Goal: Task Accomplishment & Management: Manage account settings

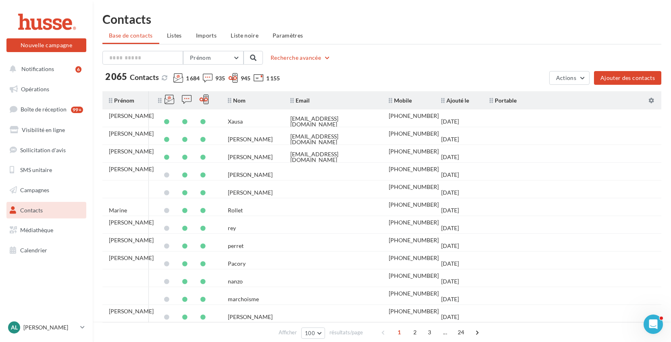
click at [160, 100] on icon at bounding box center [160, 101] width 4 height 6
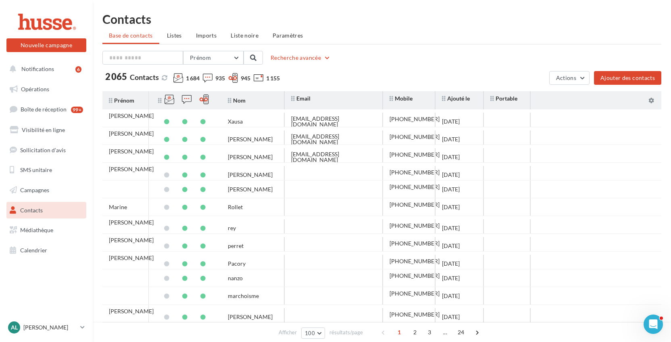
click at [160, 100] on icon at bounding box center [160, 101] width 4 height 6
click at [160, 102] on icon at bounding box center [160, 101] width 4 height 6
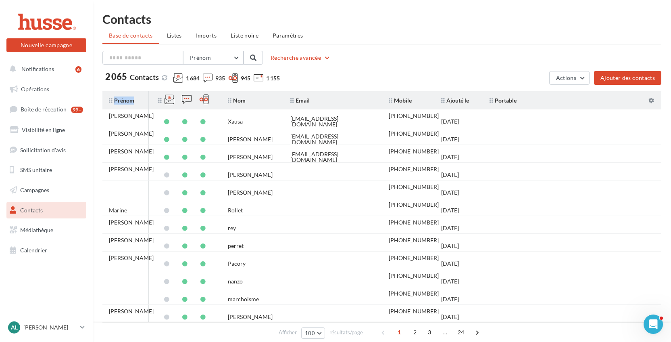
drag, startPoint x: 112, startPoint y: 99, endPoint x: 278, endPoint y: 101, distance: 166.1
click at [278, 101] on tr "Prénom Nom Email Mobile Ajouté le Portable" at bounding box center [384, 100] width 565 height 18
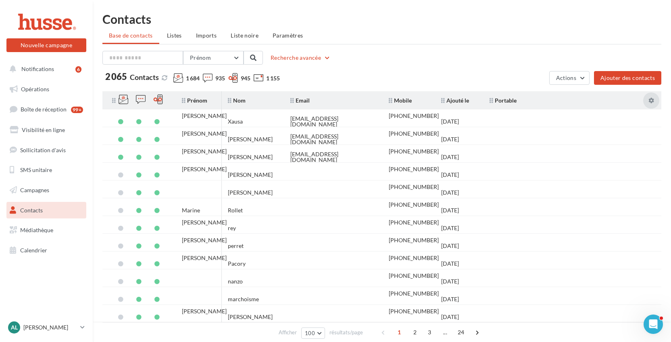
click at [653, 101] on icon at bounding box center [651, 101] width 6 height 6
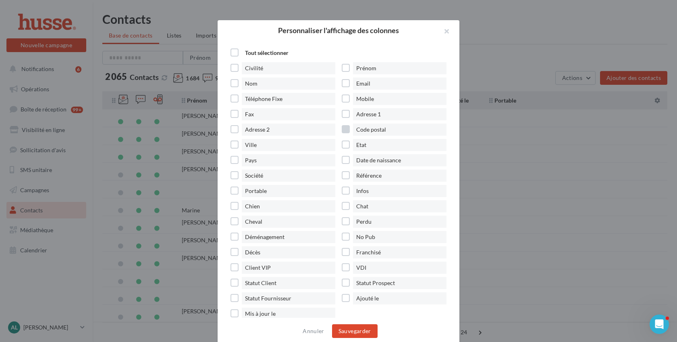
click at [344, 129] on label "Code postal" at bounding box center [397, 129] width 111 height 12
click at [344, 285] on label "Statut Prospect" at bounding box center [397, 283] width 111 height 12
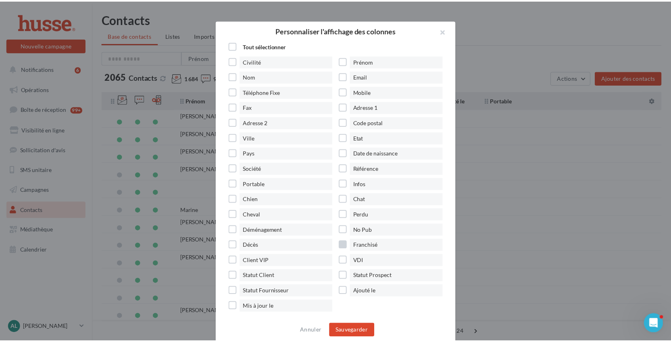
scroll to position [12, 0]
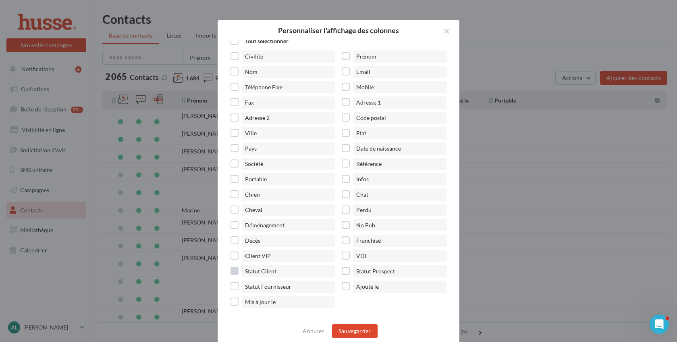
click at [236, 270] on label "Statut Client" at bounding box center [286, 271] width 111 height 12
click at [233, 194] on label "Chien" at bounding box center [286, 194] width 111 height 12
click at [235, 208] on label "Cheval" at bounding box center [286, 210] width 111 height 12
click at [344, 195] on label "Chat" at bounding box center [397, 194] width 111 height 12
click at [365, 330] on button "Sauvegarder" at bounding box center [355, 331] width 46 height 14
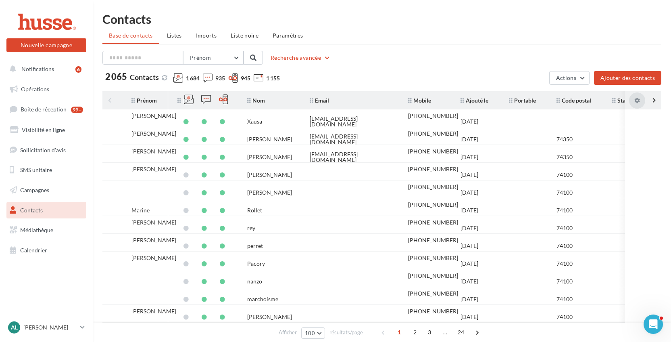
click at [640, 98] on icon at bounding box center [635, 101] width 10 height 6
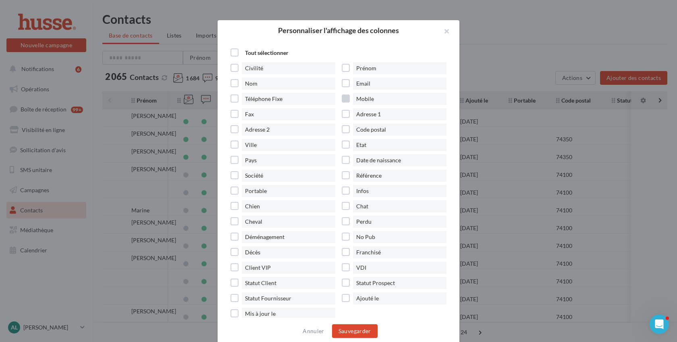
click at [343, 97] on label "Mobile" at bounding box center [397, 99] width 111 height 12
click at [348, 333] on button "Sauvegarder" at bounding box center [355, 331] width 46 height 14
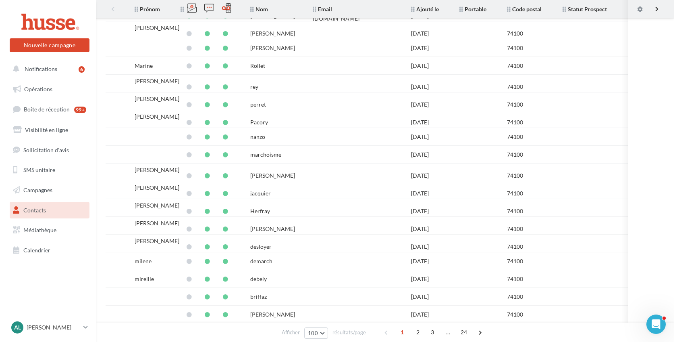
scroll to position [0, 0]
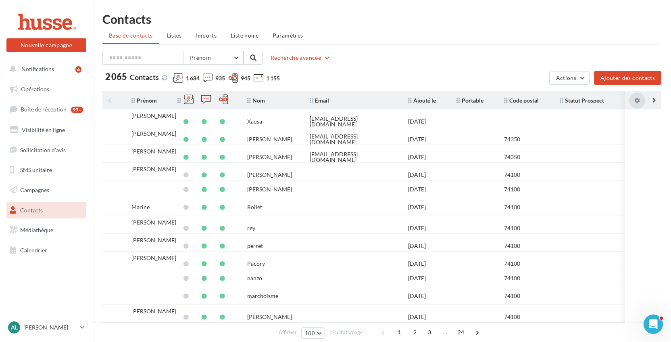
click at [637, 102] on icon at bounding box center [635, 101] width 10 height 6
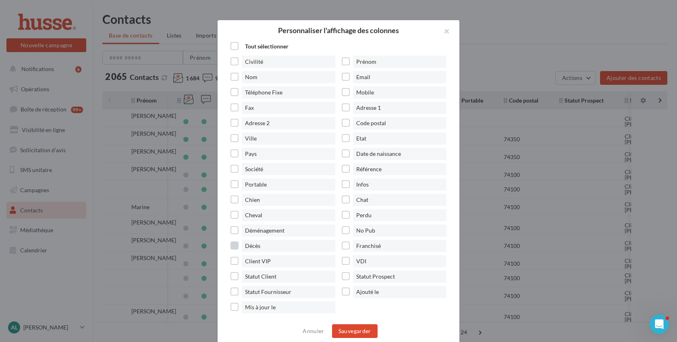
scroll to position [12, 0]
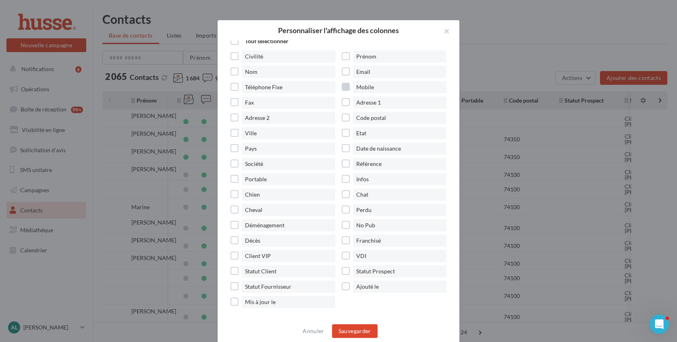
click at [343, 85] on label "Mobile" at bounding box center [397, 87] width 111 height 12
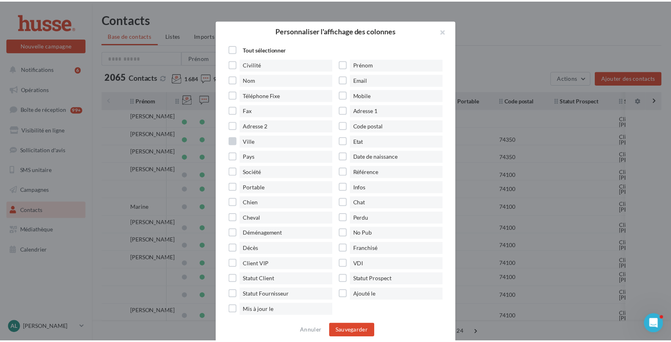
scroll to position [0, 0]
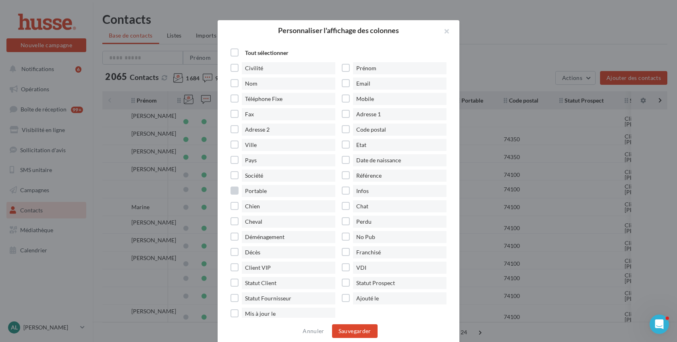
click at [234, 189] on label "Portable" at bounding box center [286, 191] width 111 height 12
click at [358, 330] on button "Sauvegarder" at bounding box center [355, 331] width 46 height 14
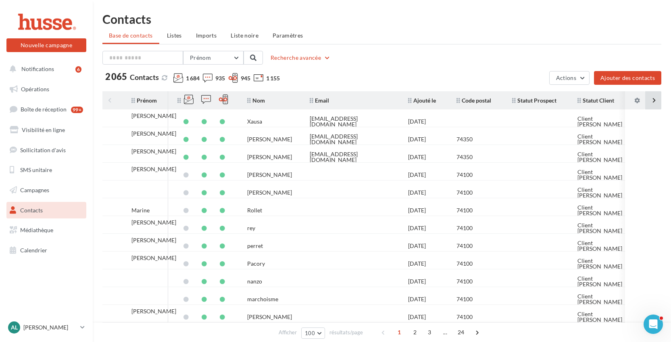
click at [655, 102] on div at bounding box center [653, 100] width 16 height 18
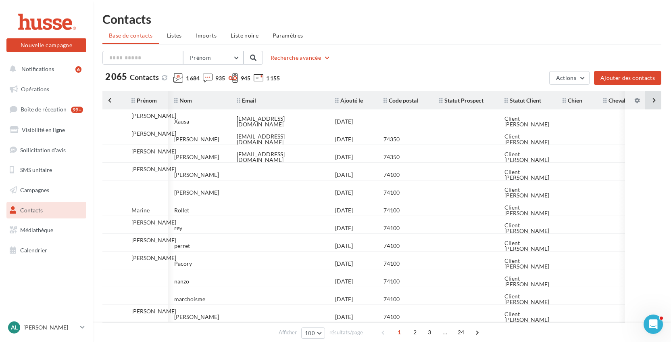
click at [655, 102] on div at bounding box center [653, 100] width 16 height 18
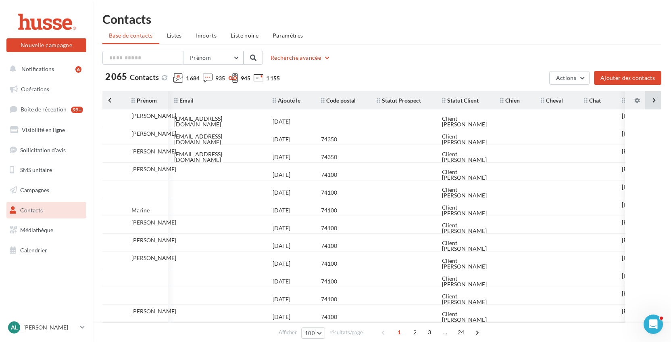
click at [655, 102] on div at bounding box center [653, 100] width 16 height 18
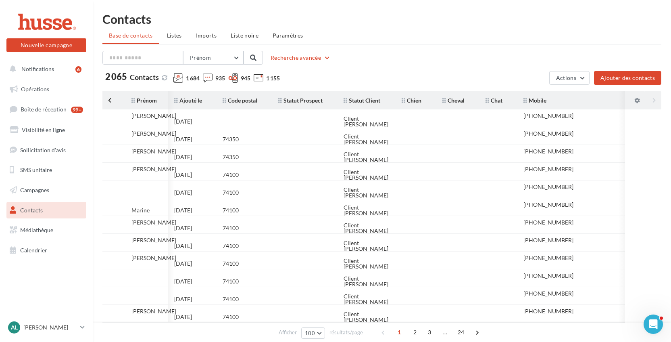
click at [110, 95] on div at bounding box center [110, 100] width 16 height 18
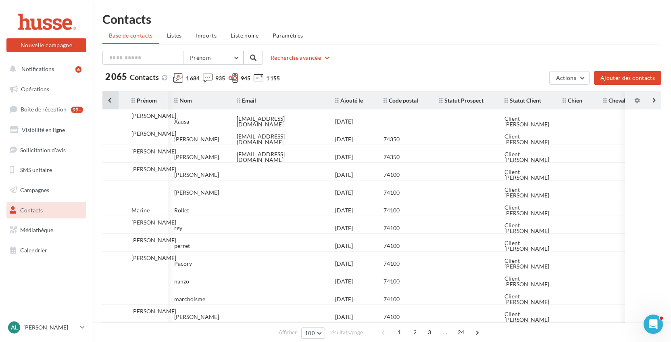
click at [110, 95] on div at bounding box center [110, 100] width 16 height 18
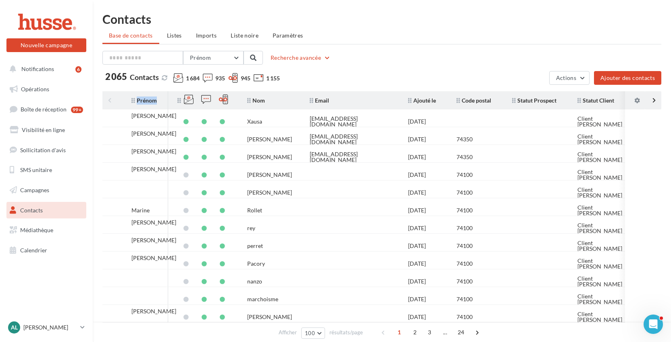
click at [110, 95] on tr "Prénom Nom Email Ajouté le Code postal Statut Prospect Statut Client Chien Chev…" at bounding box center [384, 100] width 565 height 18
click at [636, 100] on icon at bounding box center [635, 101] width 10 height 6
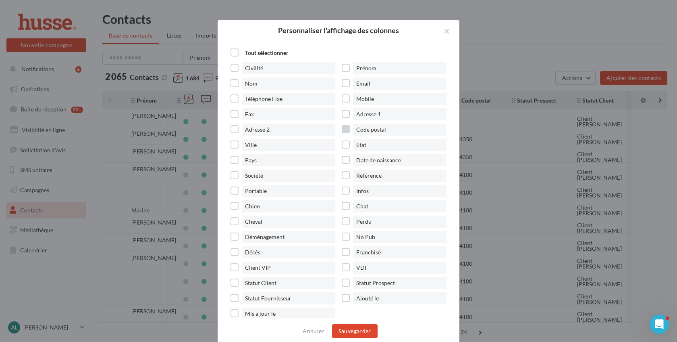
click at [342, 128] on label "Code postal" at bounding box center [397, 129] width 111 height 12
click at [234, 143] on label "Ville" at bounding box center [286, 145] width 111 height 12
click at [358, 331] on button "Sauvegarder" at bounding box center [355, 331] width 46 height 14
